Goal: Communication & Community: Share content

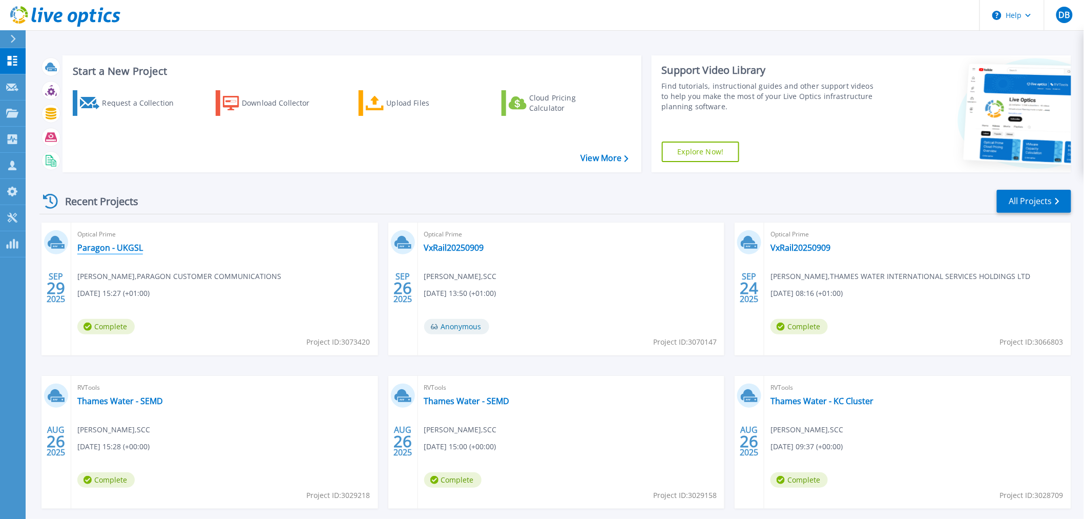
click at [101, 244] on link "Paragon - UKGSL" at bounding box center [110, 247] width 66 height 10
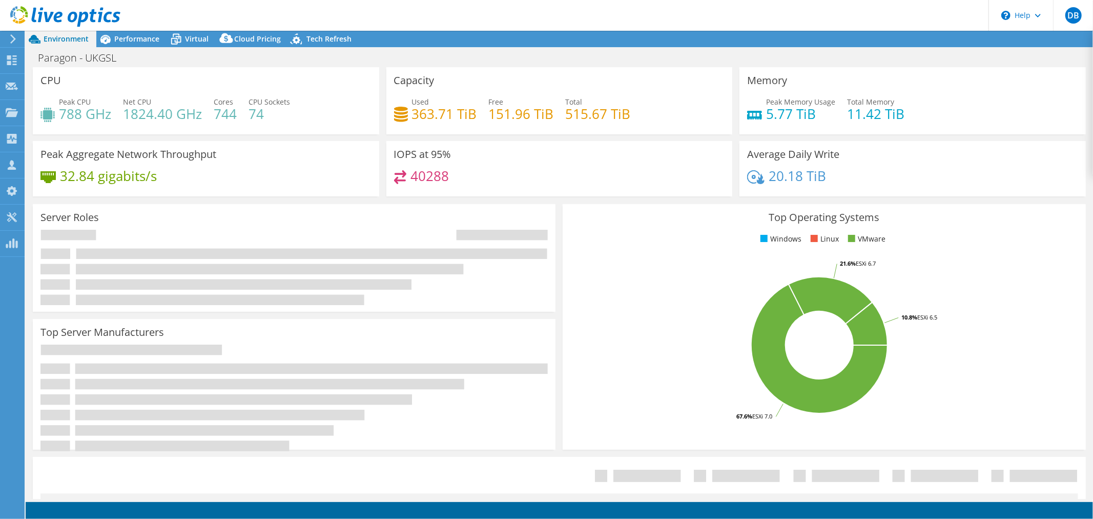
select select "USD"
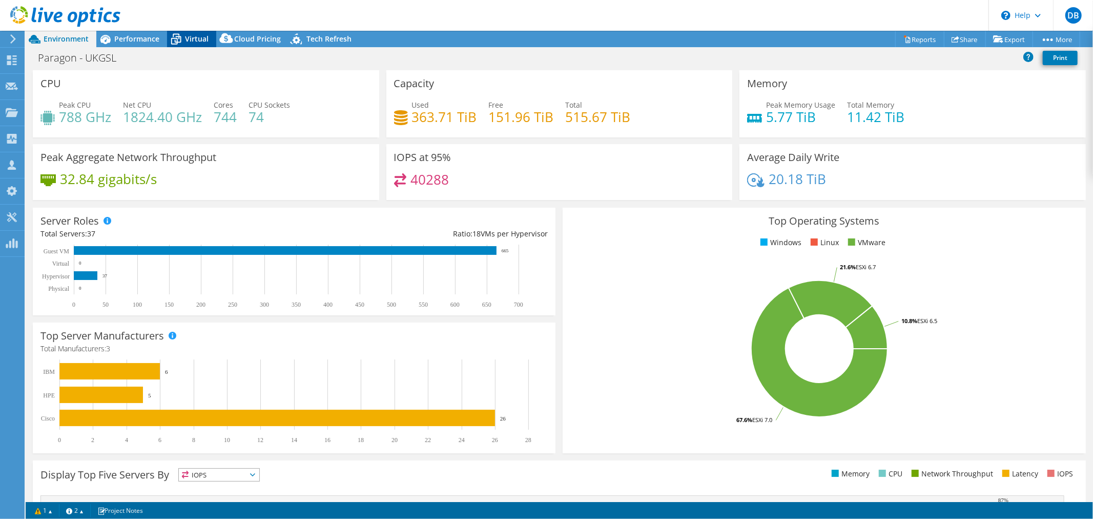
click at [192, 42] on span "Virtual" at bounding box center [197, 39] width 24 height 10
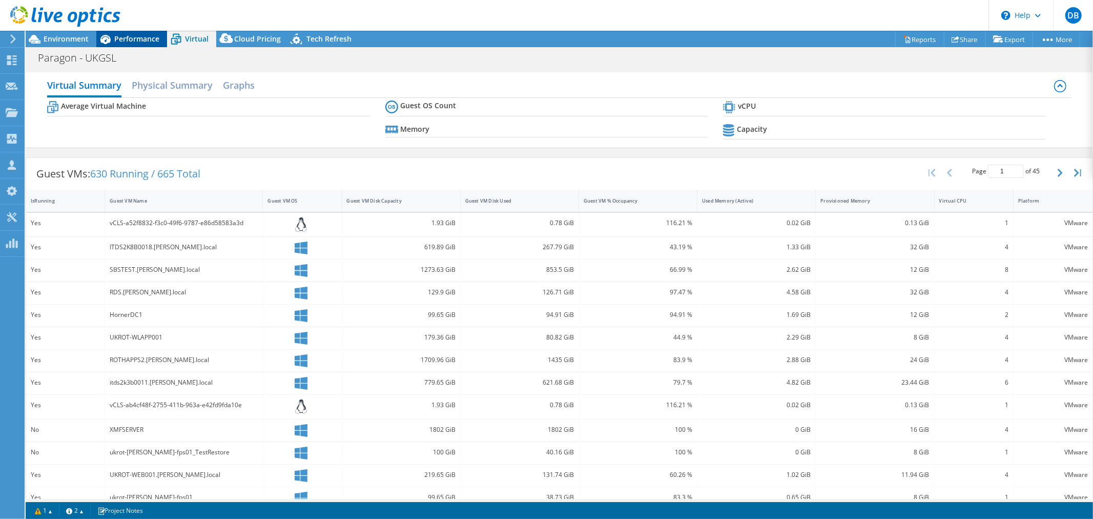
click at [151, 36] on span "Performance" at bounding box center [136, 39] width 45 height 10
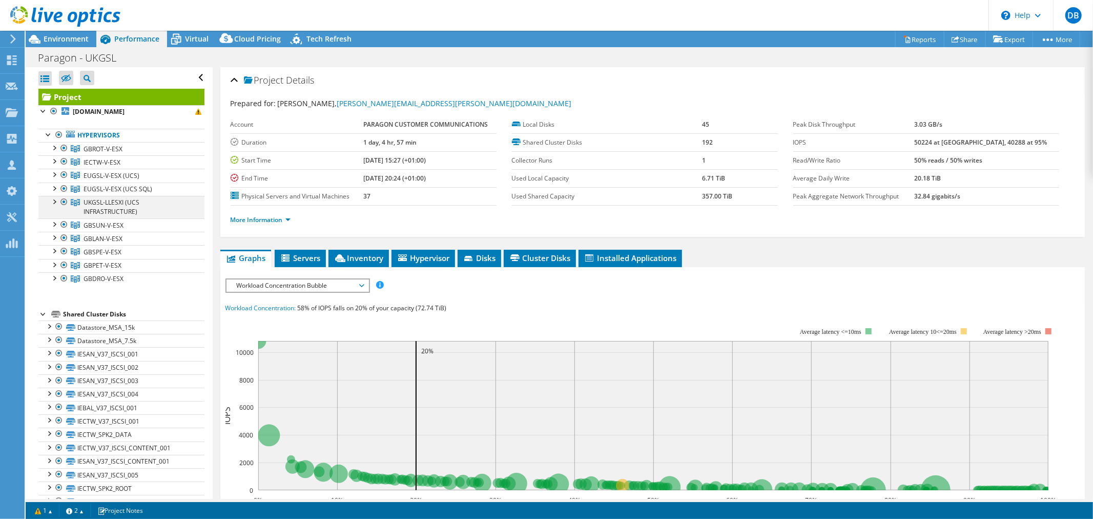
click at [52, 203] on div at bounding box center [54, 201] width 10 height 10
click at [54, 148] on div at bounding box center [54, 147] width 10 height 10
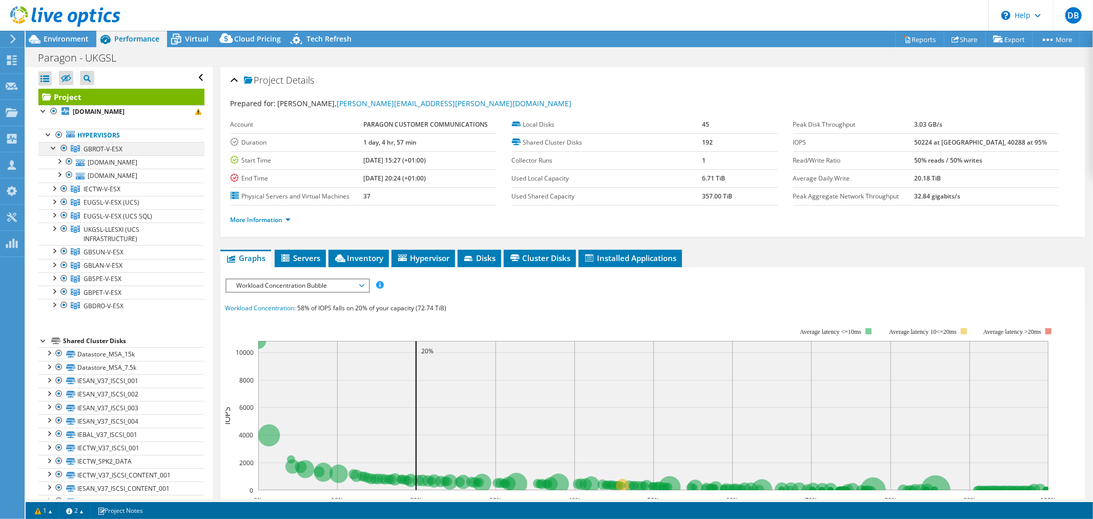
click at [54, 148] on div at bounding box center [54, 147] width 10 height 10
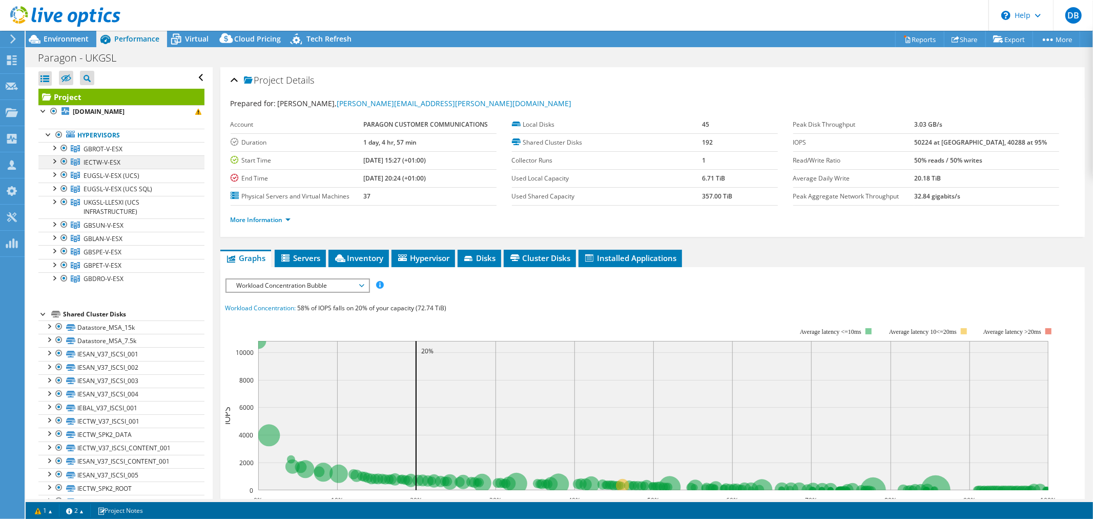
click at [54, 164] on div at bounding box center [54, 160] width 10 height 10
click at [53, 176] on div at bounding box center [54, 174] width 10 height 10
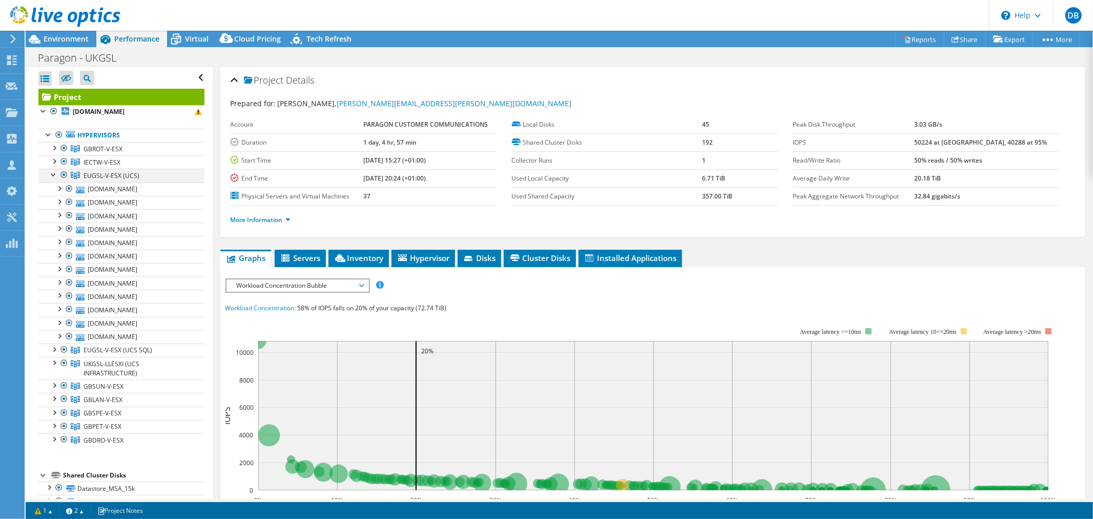
click at [53, 176] on div at bounding box center [54, 174] width 10 height 10
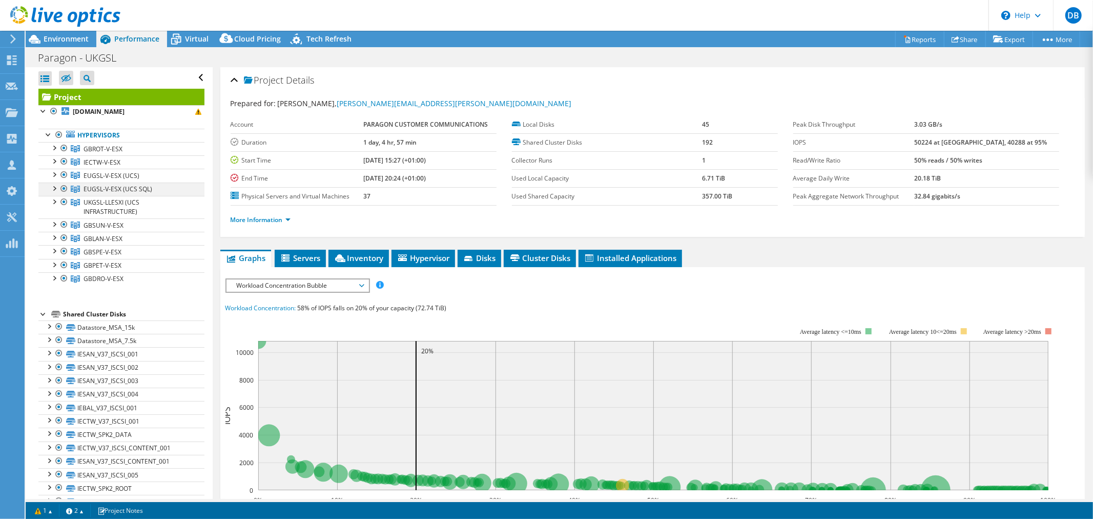
click at [58, 190] on div at bounding box center [54, 187] width 10 height 10
click at [57, 190] on div at bounding box center [54, 187] width 10 height 10
click at [54, 203] on div at bounding box center [54, 201] width 10 height 10
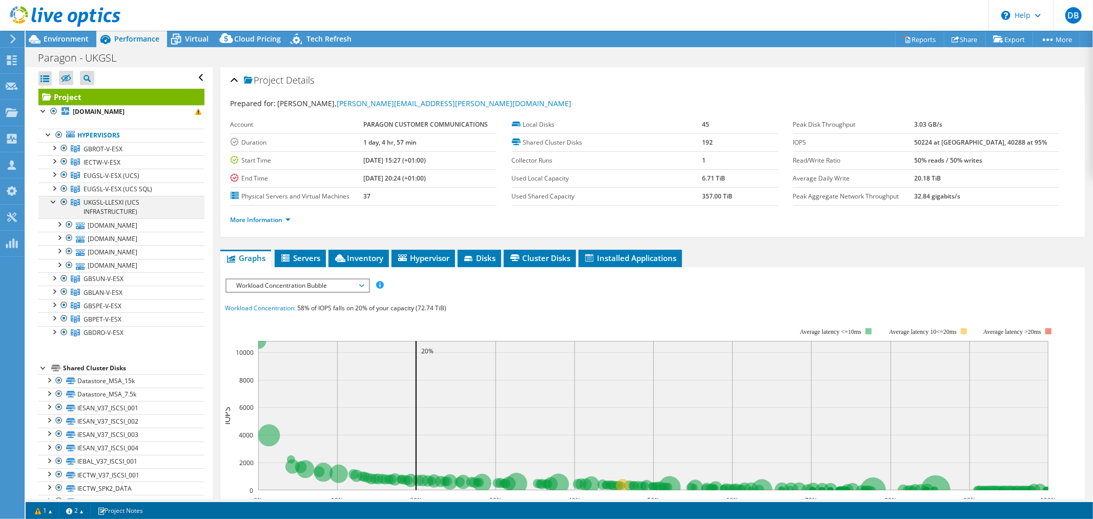
click at [54, 203] on div at bounding box center [54, 201] width 10 height 10
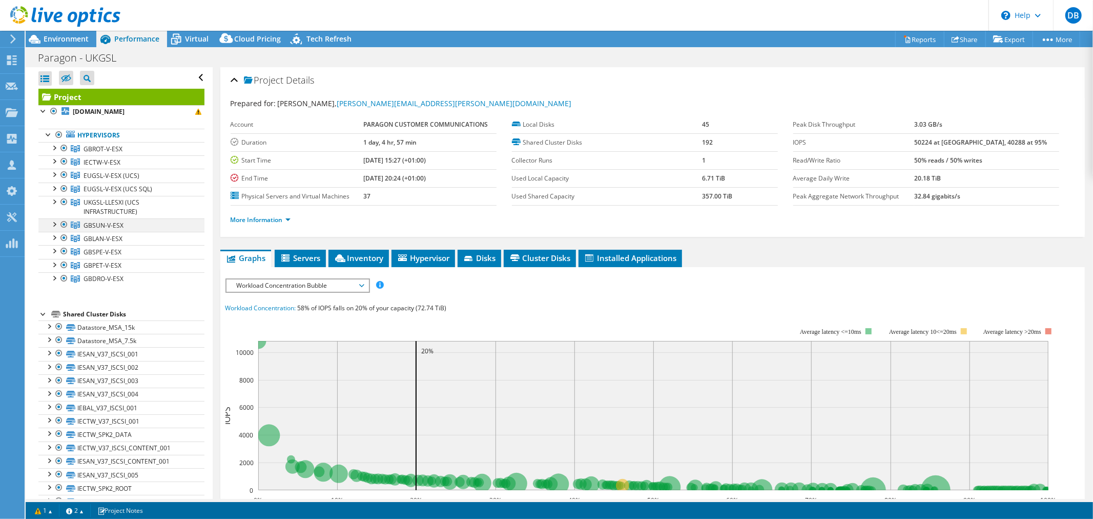
click at [54, 224] on div at bounding box center [54, 223] width 10 height 10
click at [53, 242] on div at bounding box center [54, 237] width 10 height 10
click at [53, 236] on div at bounding box center [54, 237] width 10 height 10
click at [55, 250] on div at bounding box center [54, 250] width 10 height 10
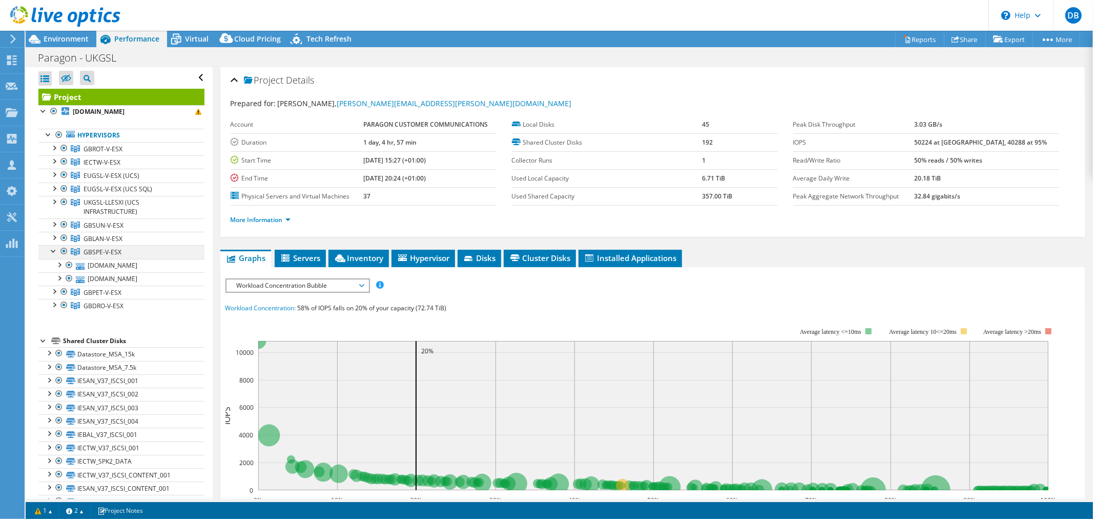
click at [55, 250] on div at bounding box center [54, 250] width 10 height 10
click at [54, 264] on div at bounding box center [54, 264] width 10 height 10
click at [54, 280] on div at bounding box center [54, 277] width 10 height 10
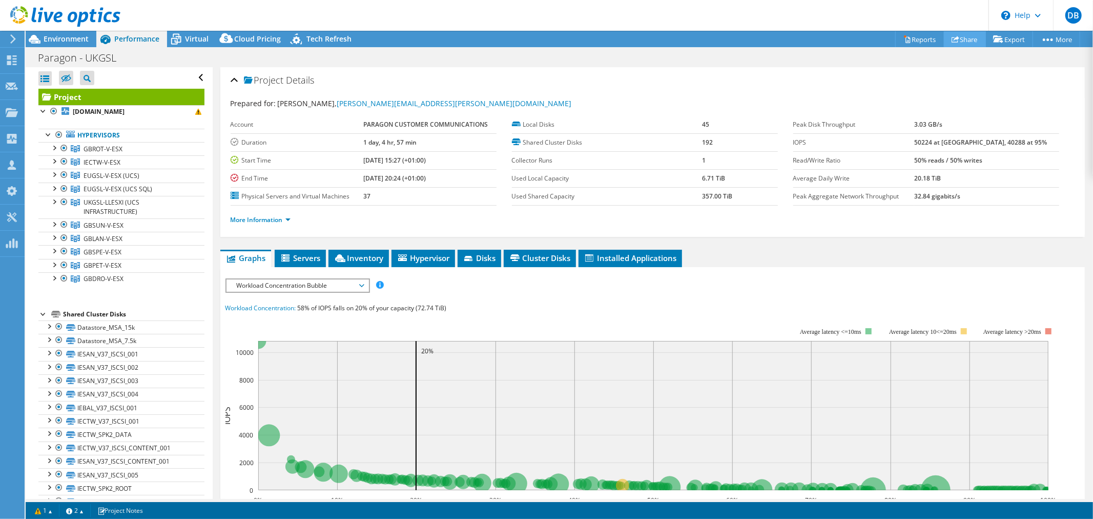
click at [953, 39] on icon at bounding box center [956, 39] width 8 height 8
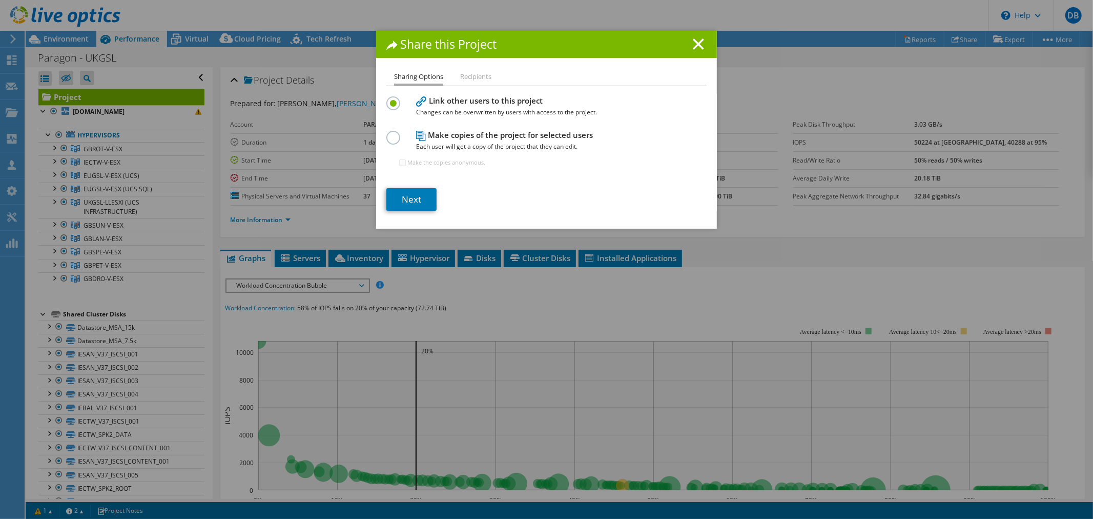
click at [387, 133] on label at bounding box center [395, 132] width 18 height 3
click at [0, 0] on input "radio" at bounding box center [0, 0] width 0 height 0
click at [418, 192] on link "Next" at bounding box center [411, 199] width 50 height 23
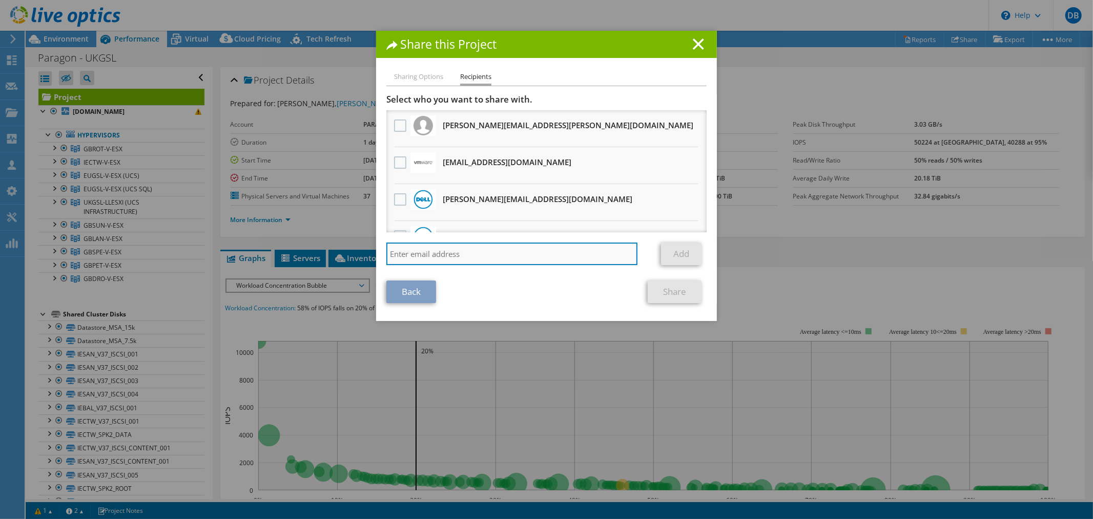
click at [458, 254] on input "search" at bounding box center [511, 253] width 251 height 23
click at [446, 254] on input "search" at bounding box center [511, 253] width 251 height 23
paste input "[PERSON_NAME][EMAIL_ADDRESS][DOMAIN_NAME]"
type input "[PERSON_NAME][EMAIL_ADDRESS][DOMAIN_NAME]"
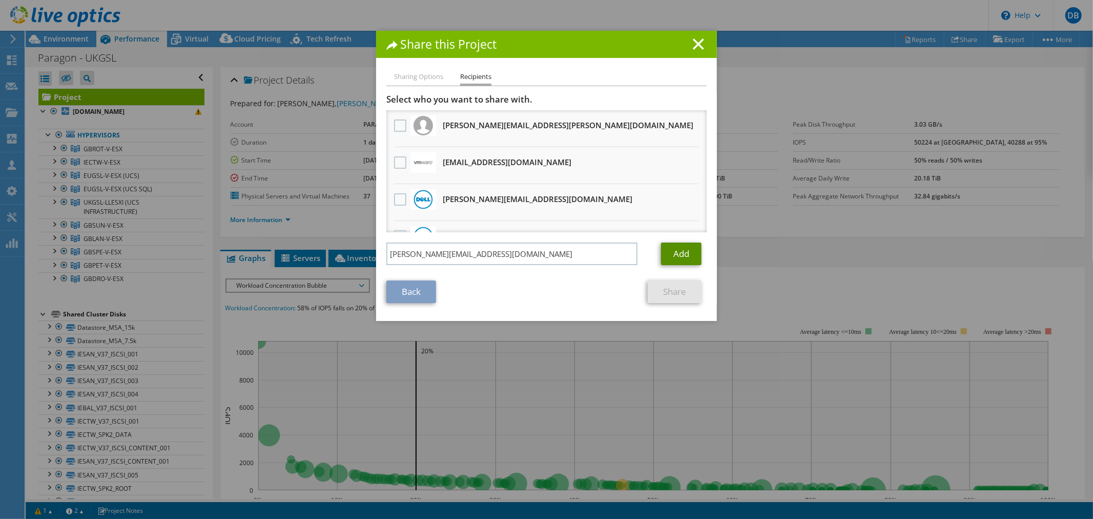
click at [675, 255] on link "Add" at bounding box center [681, 253] width 40 height 23
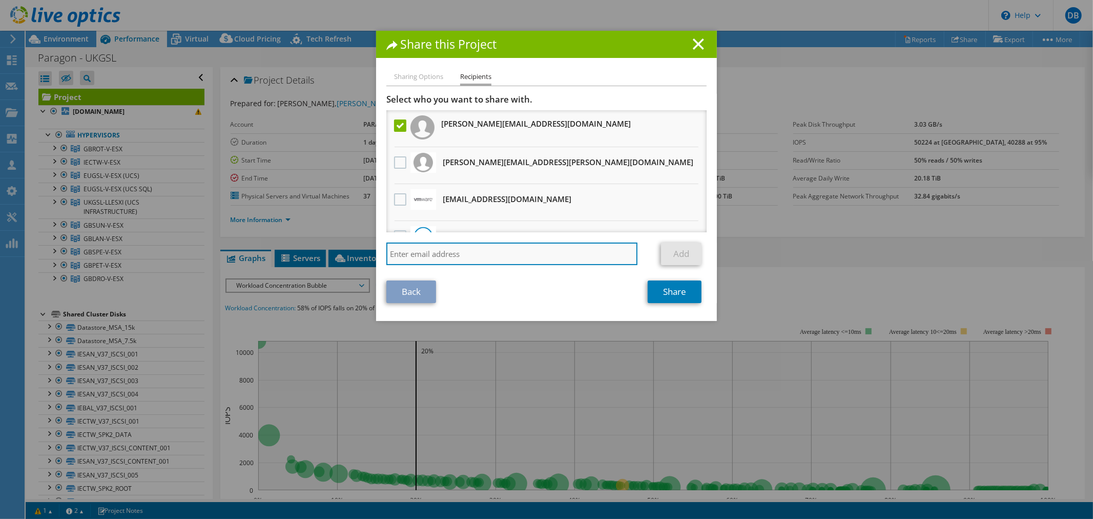
click at [482, 255] on input "search" at bounding box center [511, 253] width 251 height 23
click at [490, 249] on input "search" at bounding box center [511, 253] width 251 height 23
paste input "[PERSON_NAME][EMAIL_ADDRESS][DOMAIN_NAME]"
type input "[PERSON_NAME][EMAIL_ADDRESS][DOMAIN_NAME]"
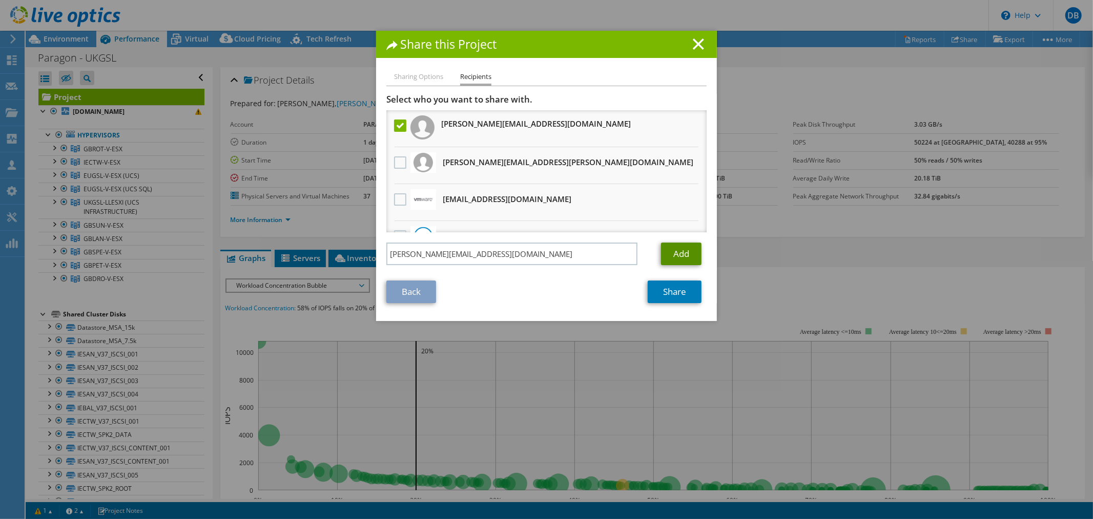
click at [672, 255] on link "Add" at bounding box center [681, 253] width 40 height 23
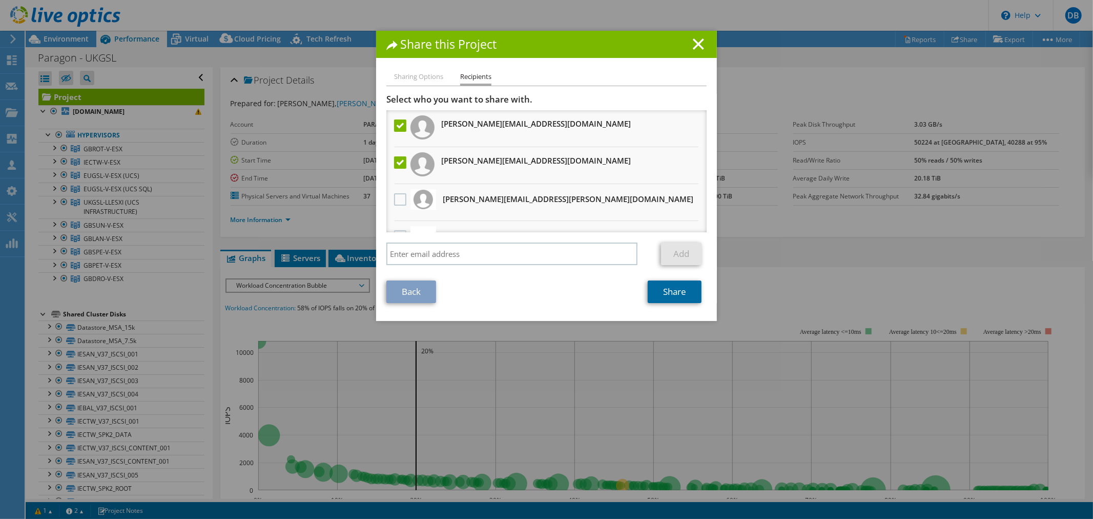
click at [667, 289] on link "Share" at bounding box center [675, 291] width 54 height 23
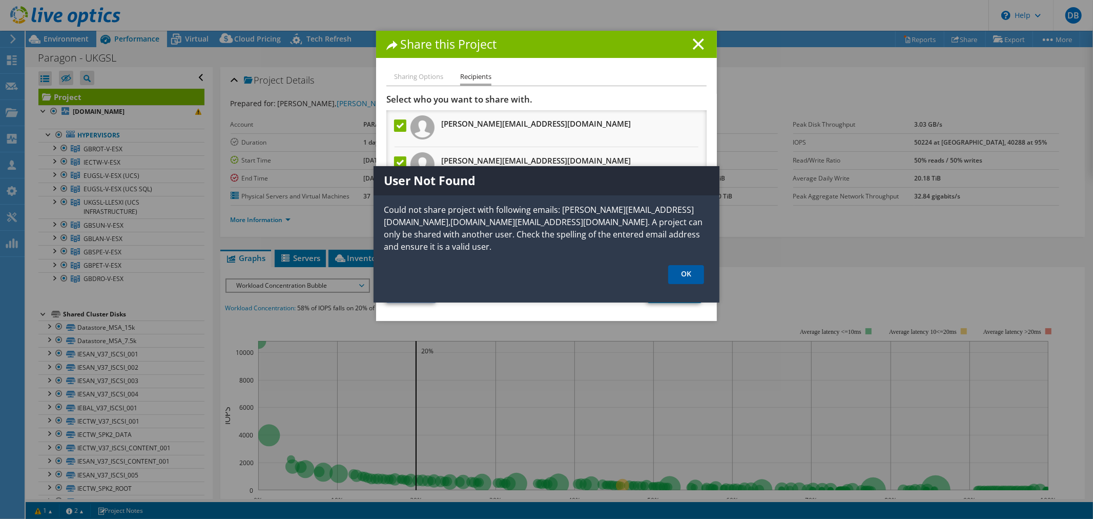
click at [684, 276] on link "OK" at bounding box center [686, 274] width 36 height 19
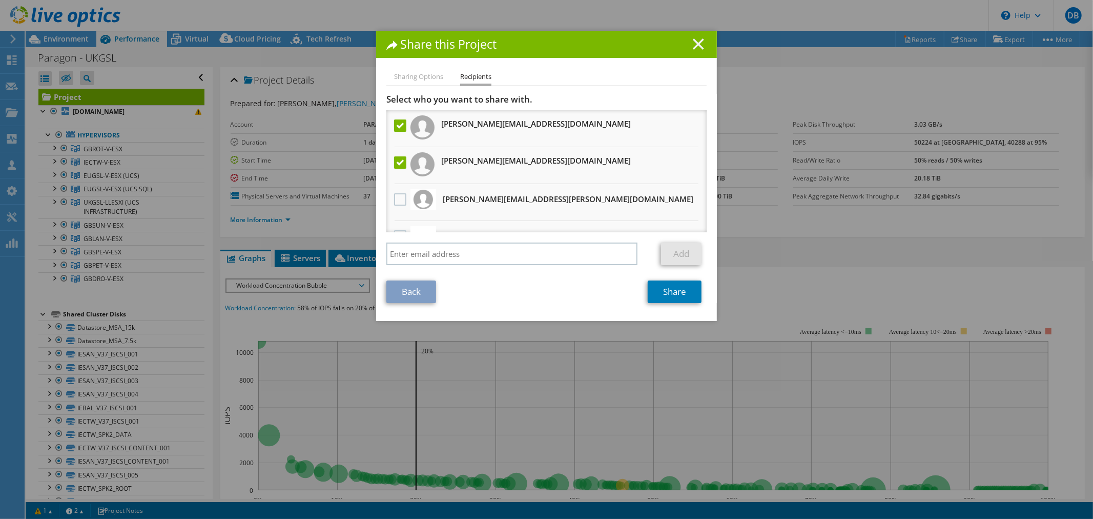
click at [695, 45] on line at bounding box center [698, 44] width 10 height 10
